Goal: Transaction & Acquisition: Purchase product/service

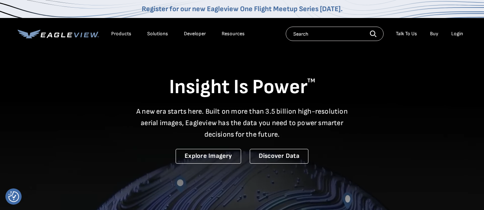
click at [455, 32] on div "Login" at bounding box center [458, 34] width 12 height 6
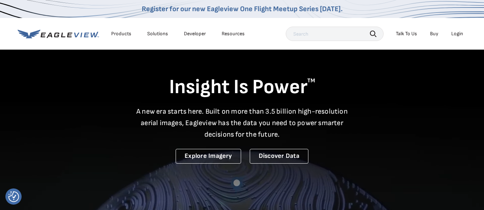
click at [458, 33] on div "Login" at bounding box center [458, 34] width 12 height 6
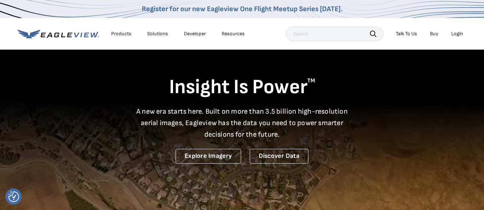
drag, startPoint x: 457, startPoint y: 35, endPoint x: 457, endPoint y: 58, distance: 23.4
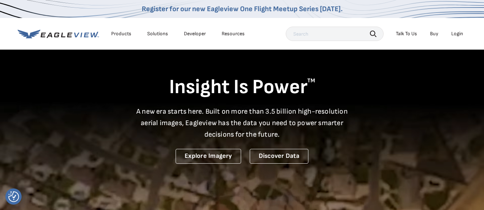
click at [461, 36] on div "Login" at bounding box center [458, 34] width 12 height 6
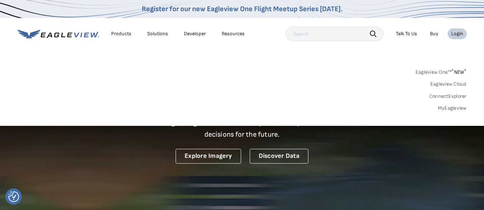
click at [453, 106] on link "MyEagleview" at bounding box center [452, 108] width 29 height 6
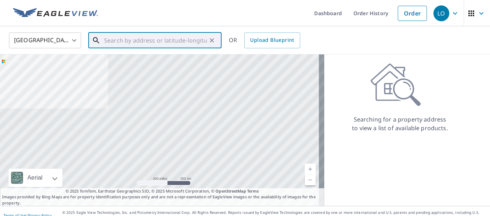
click at [147, 35] on input "text" at bounding box center [155, 40] width 103 height 20
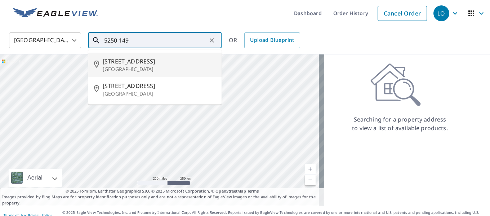
click at [142, 60] on span "[STREET_ADDRESS]" at bounding box center [159, 61] width 113 height 9
type input "[STREET_ADDRESS]"
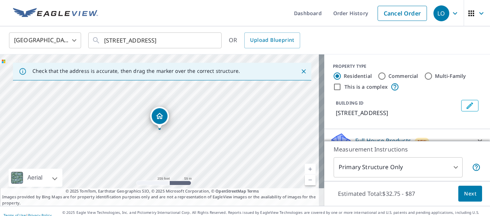
click at [464, 196] on span "Next" at bounding box center [470, 193] width 12 height 9
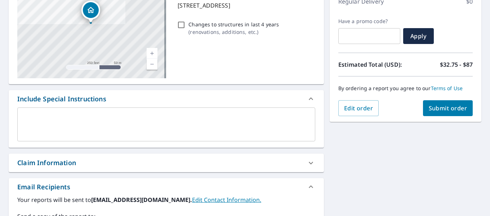
scroll to position [180, 0]
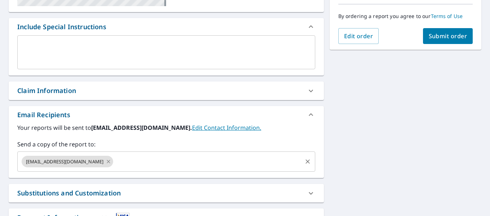
click at [105, 162] on icon at bounding box center [108, 161] width 6 height 8
checkbox input "true"
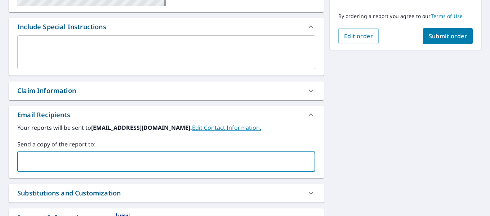
click at [102, 163] on input "text" at bounding box center [161, 161] width 280 height 14
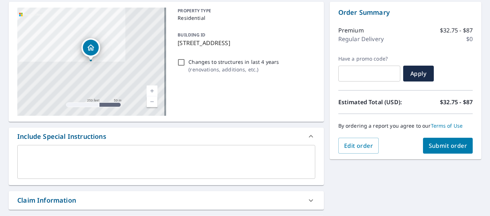
scroll to position [66, 0]
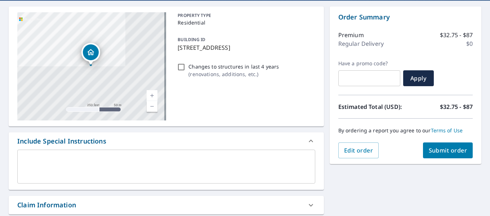
type input "[EMAIL_ADDRESS][DOMAIN_NAME]"
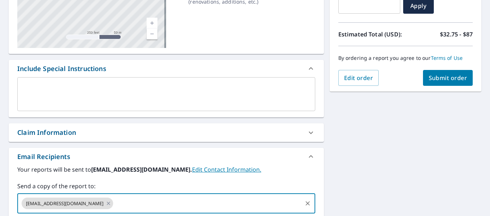
scroll to position [138, 0]
click at [428, 80] on span "Submit order" at bounding box center [447, 78] width 39 height 8
checkbox input "true"
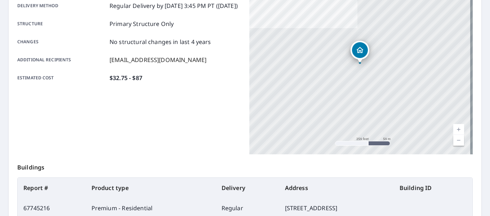
scroll to position [64, 0]
